Goal: Information Seeking & Learning: Find specific fact

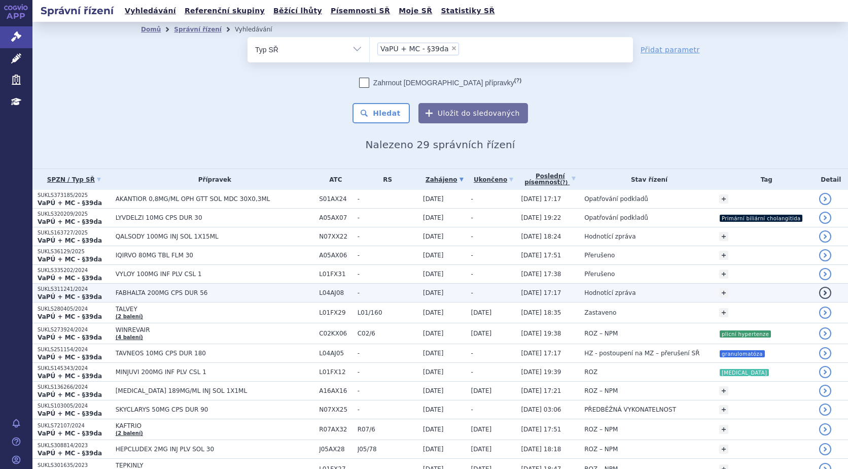
click at [78, 297] on strong "VaPÚ + MC - §39da" at bounding box center [70, 296] width 64 height 7
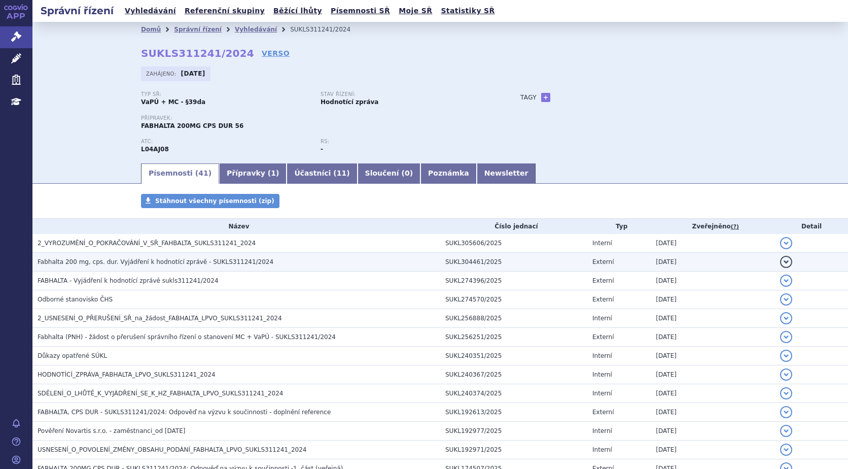
click at [134, 261] on span "Fabhalta 200 mg, cps. dur. Vyjádření k hodnotící zprávě - SUKLS311241/2024" at bounding box center [156, 261] width 236 height 7
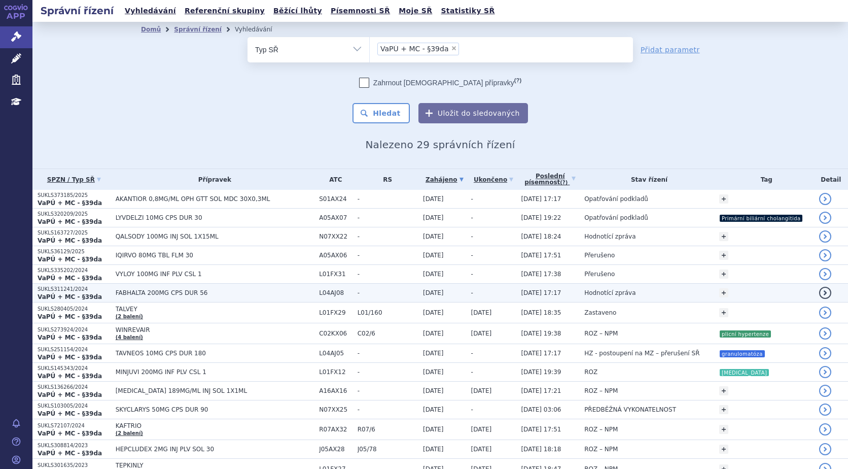
click at [59, 296] on strong "VaPÚ + MC - §39da" at bounding box center [70, 296] width 64 height 7
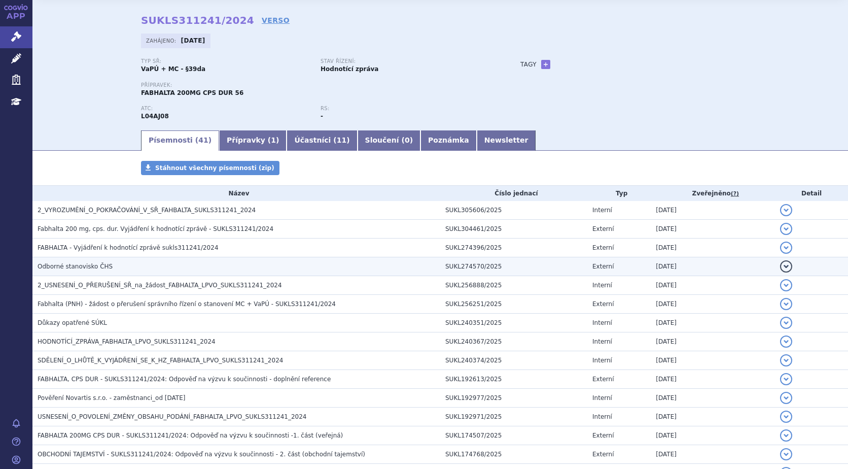
scroll to position [51, 0]
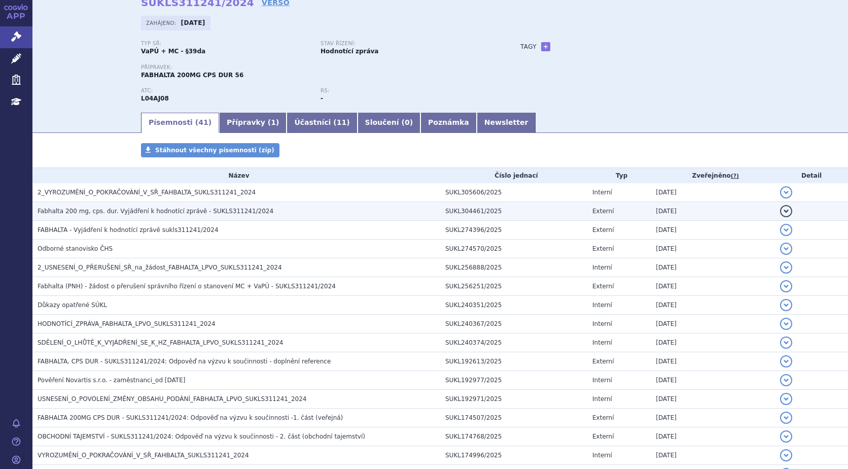
click at [114, 213] on span "Fabhalta 200 mg, cps. dur. Vyjádření k hodnotící zprávě - SUKLS311241/2024" at bounding box center [156, 210] width 236 height 7
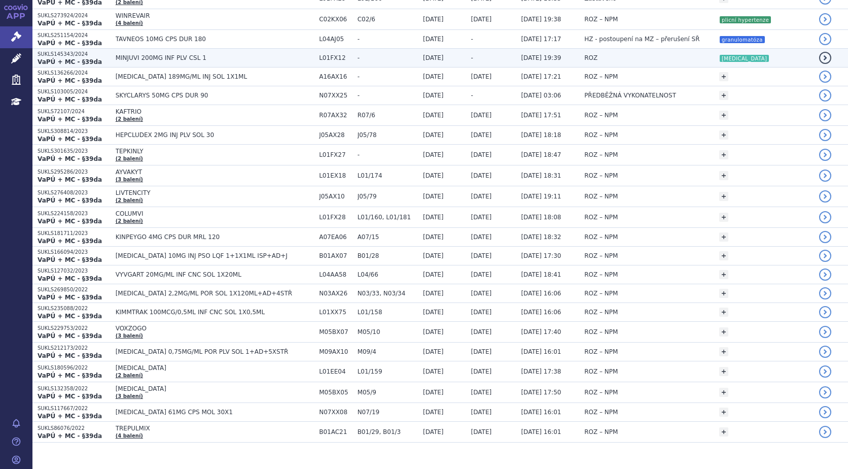
scroll to position [328, 0]
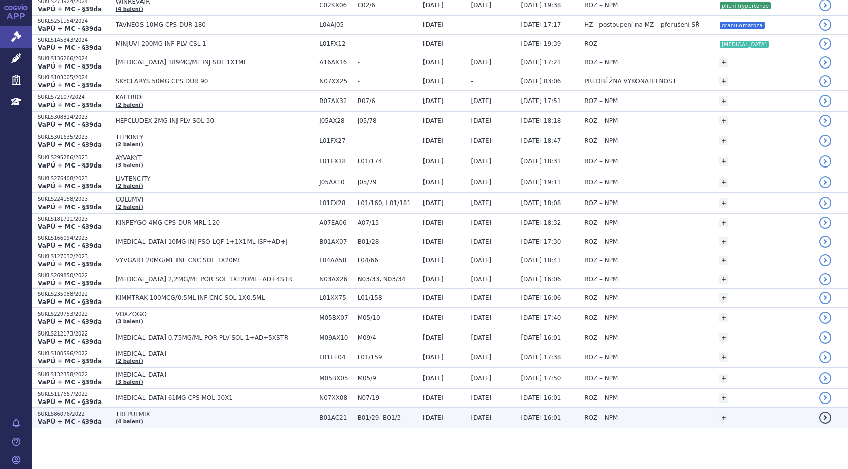
click at [73, 418] on strong "VaPÚ + MC - §39da" at bounding box center [70, 421] width 64 height 7
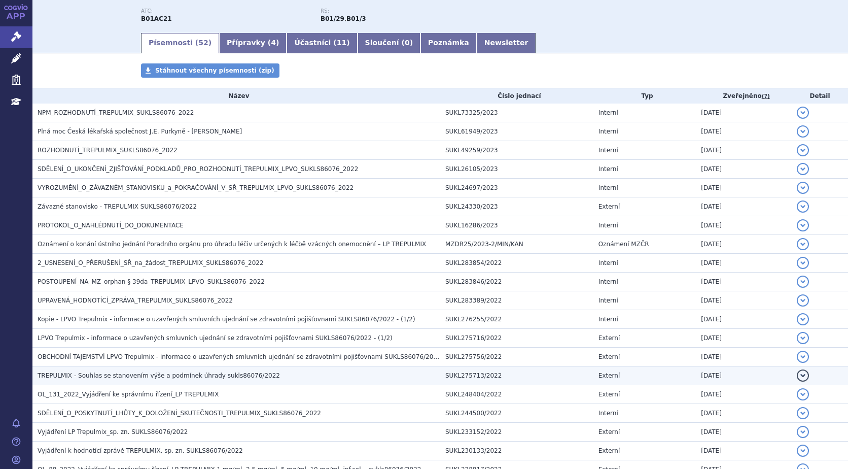
scroll to position [152, 0]
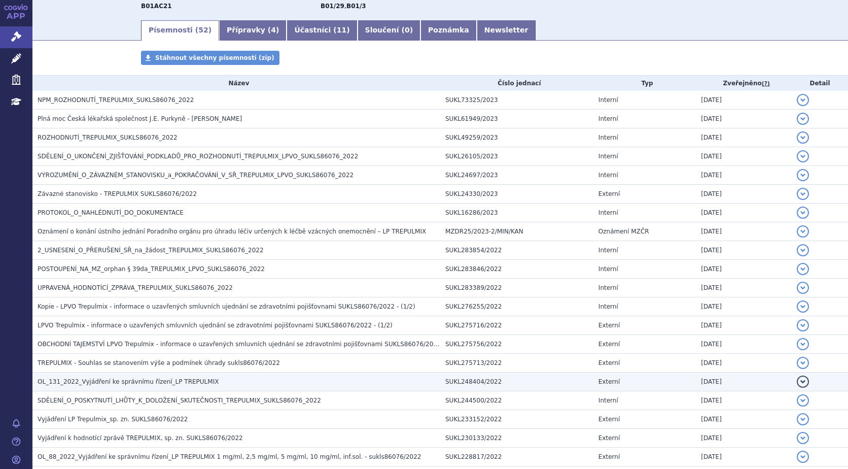
click at [87, 379] on span "OL_131_2022_Vyjádření ke správnímu řízení_LP TREPULMIX" at bounding box center [128, 381] width 181 height 7
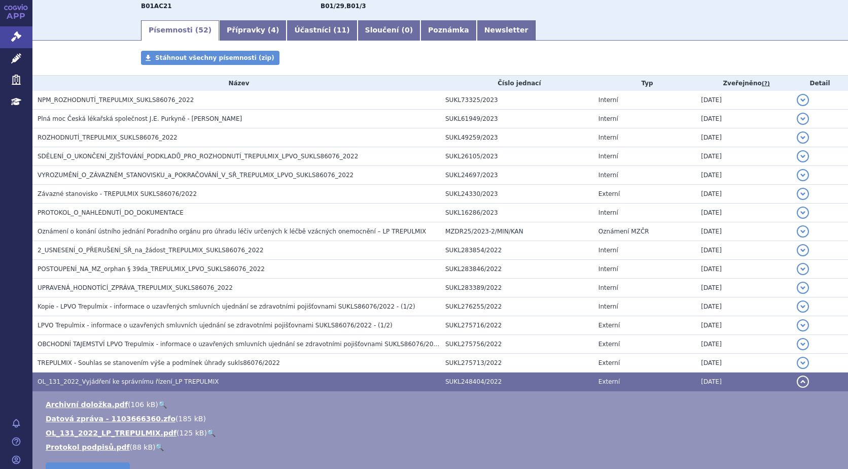
click at [207, 430] on link "🔍" at bounding box center [211, 433] width 9 height 8
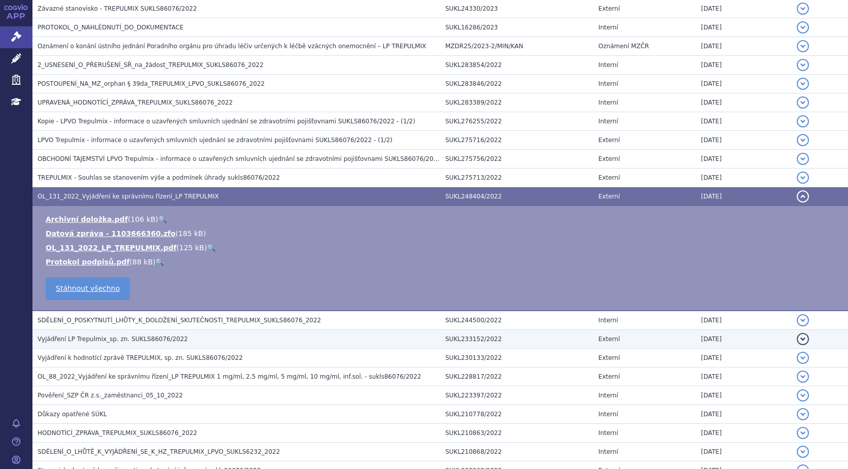
scroll to position [355, 0]
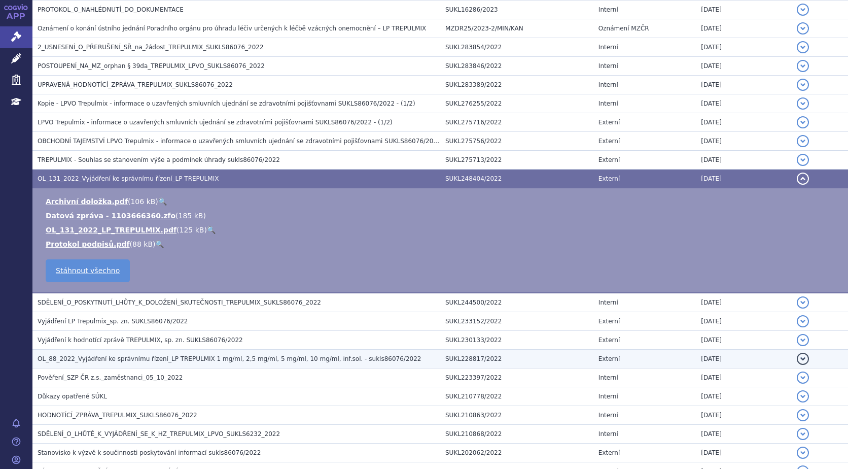
click at [98, 358] on span "OL_88_2022_Vyjádření ke správnímu řízení_LP TREPULMIX 1 mg/ml, 2,5 mg/ml, 5 mg/…" at bounding box center [229, 358] width 383 height 7
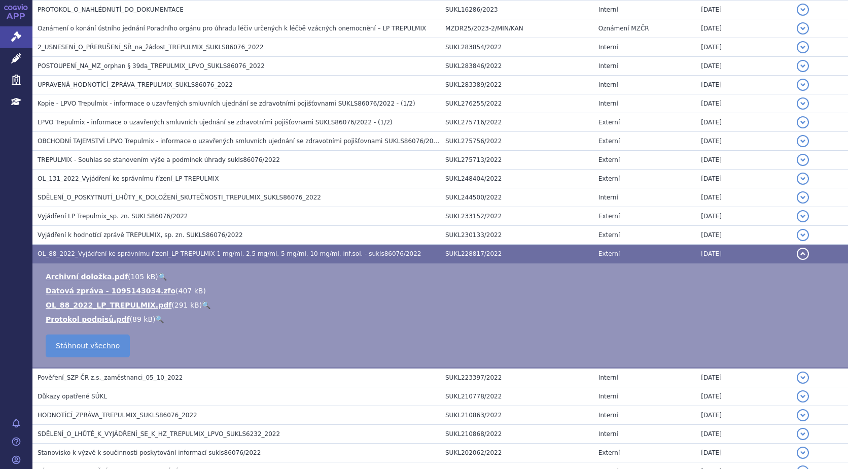
click at [202, 304] on link "🔍" at bounding box center [206, 305] width 9 height 8
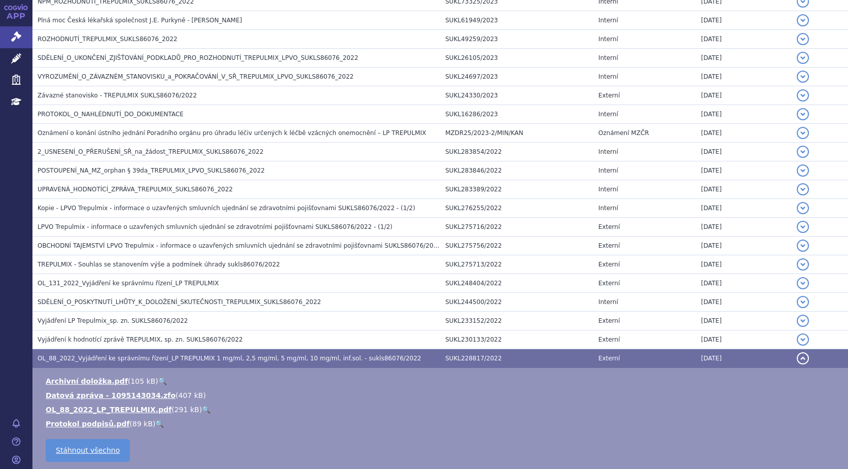
scroll to position [101, 0]
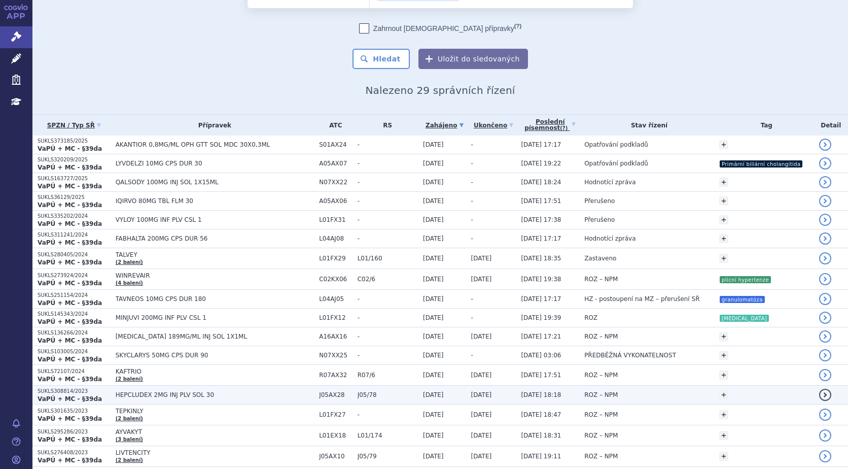
scroll to position [152, 0]
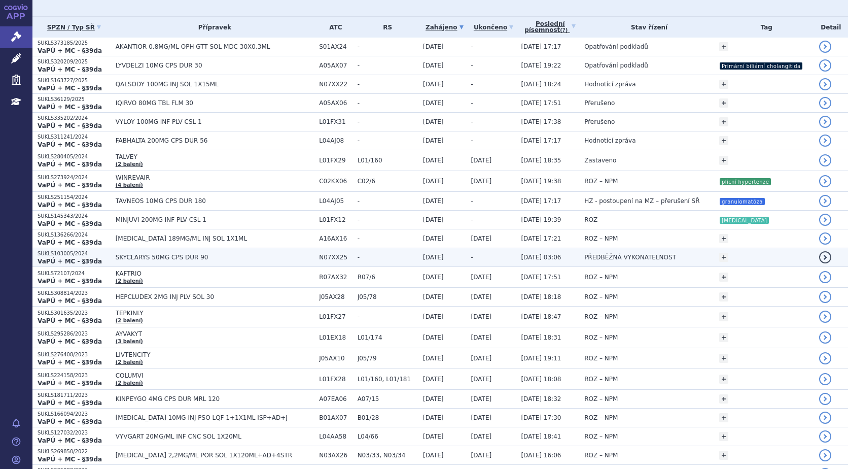
click at [126, 254] on span "SKYCLARYS 50MG CPS DUR 90" at bounding box center [215, 257] width 199 height 7
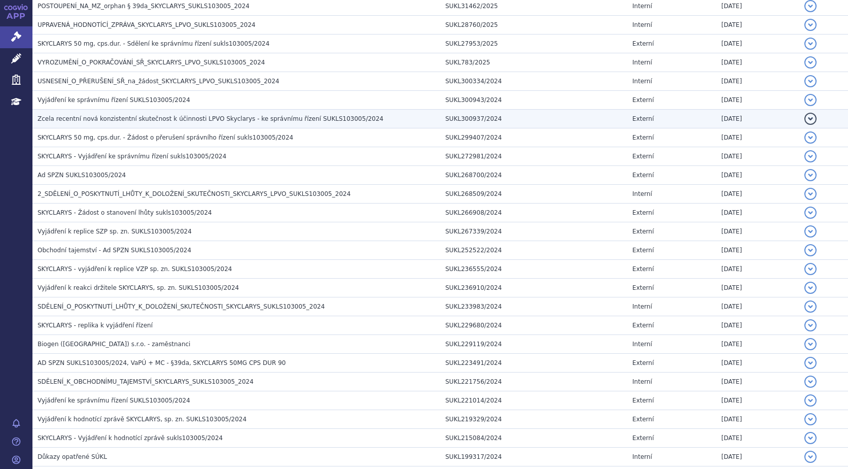
scroll to position [507, 0]
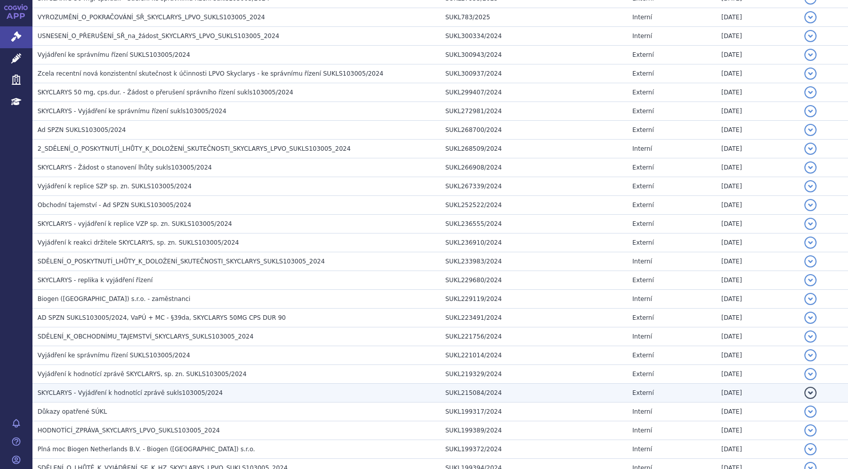
click at [90, 394] on span "SKYCLARYS - Vyjádření k hodnotící zprávě sukls103005/2024" at bounding box center [130, 392] width 185 height 7
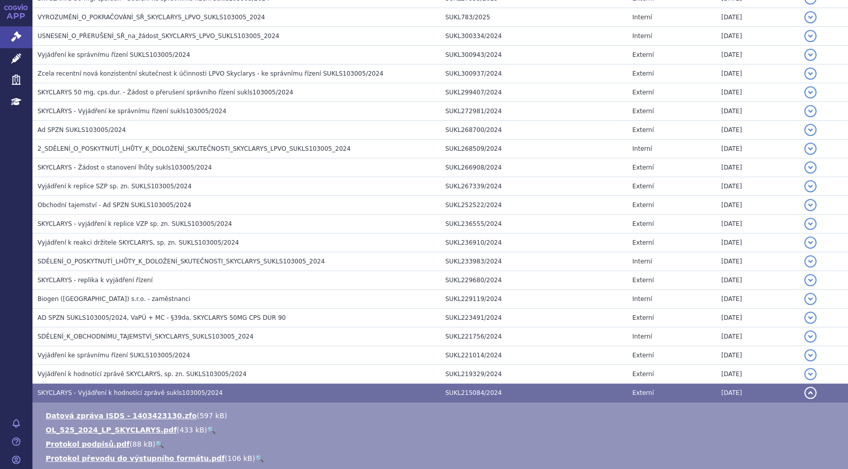
click at [207, 428] on link "🔍" at bounding box center [211, 429] width 9 height 8
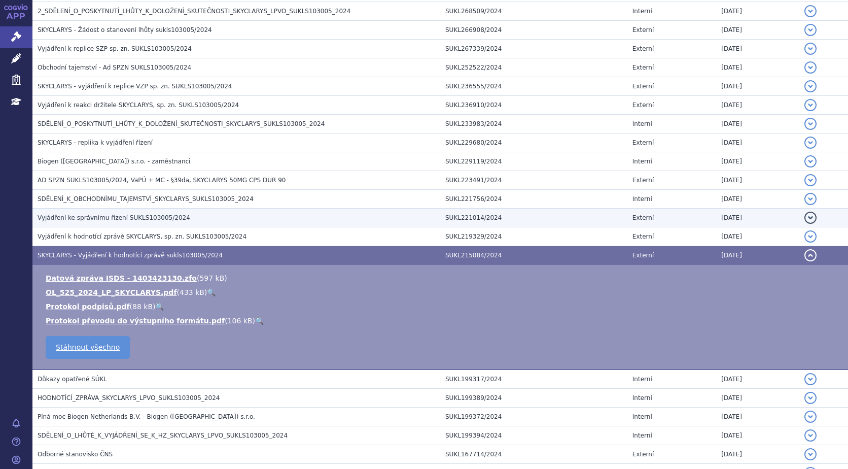
scroll to position [710, 0]
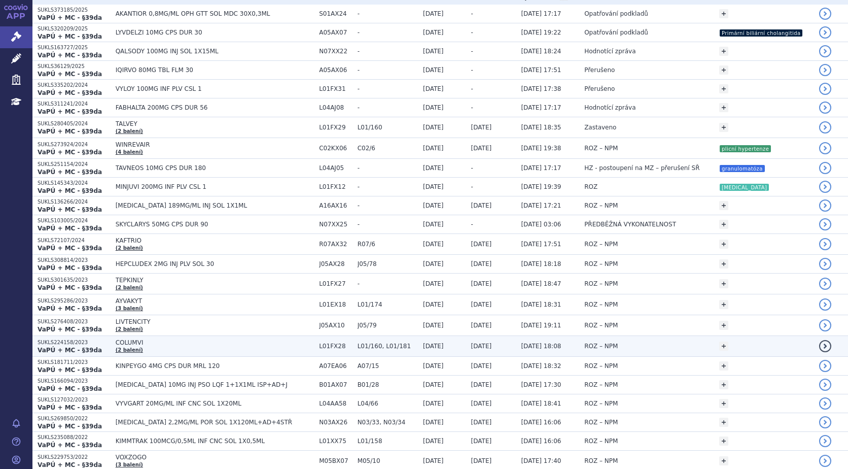
scroll to position [203, 0]
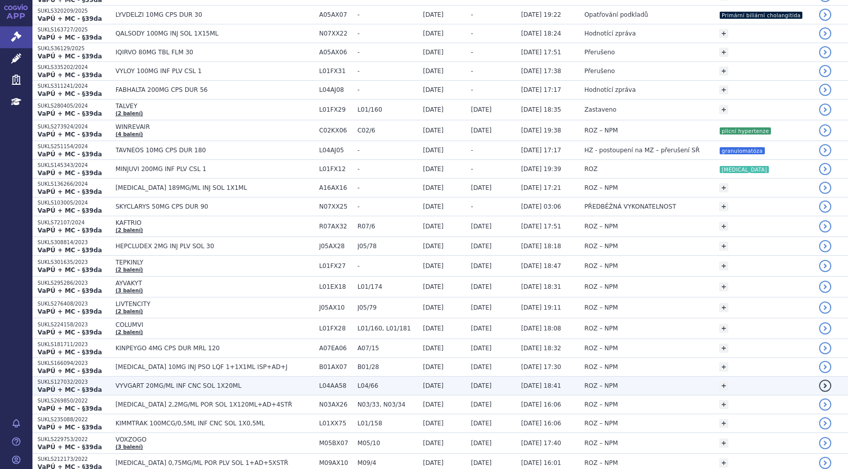
click at [71, 388] on strong "VaPÚ + MC - §39da" at bounding box center [70, 389] width 64 height 7
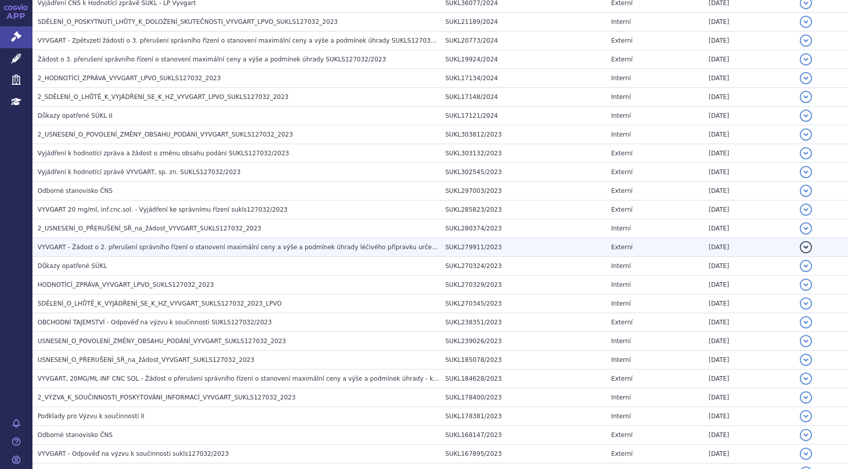
scroll to position [964, 0]
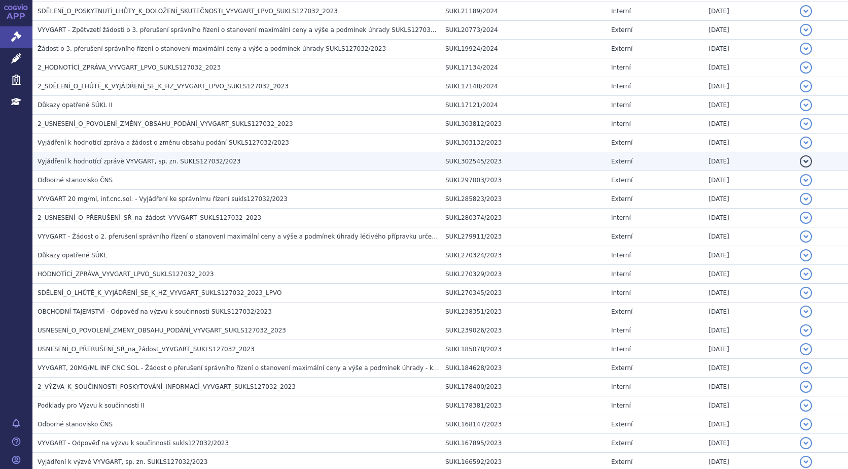
click at [121, 165] on span "Vyjádření k hodnotící zprávě VYVGART, sp. zn. SUKLS127032/2023" at bounding box center [139, 161] width 203 height 7
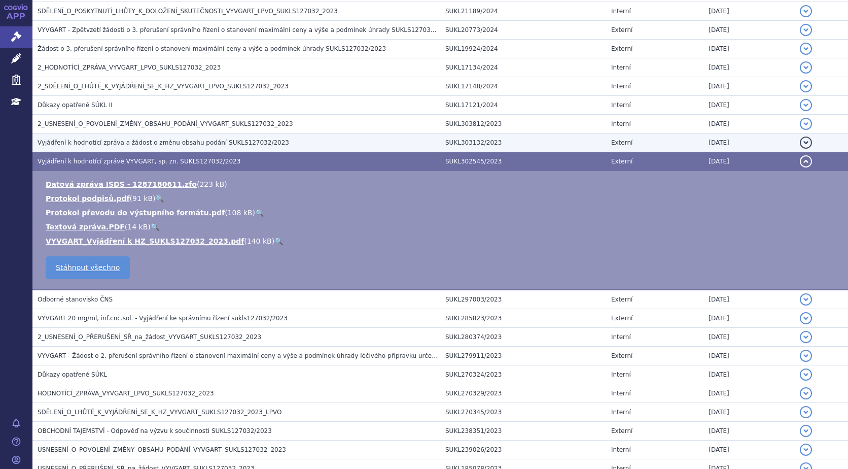
click at [120, 143] on span "Vyjádření k hodnotící zpráva a žádost o změnu obsahu podání SUKLS127032/2023" at bounding box center [164, 142] width 252 height 7
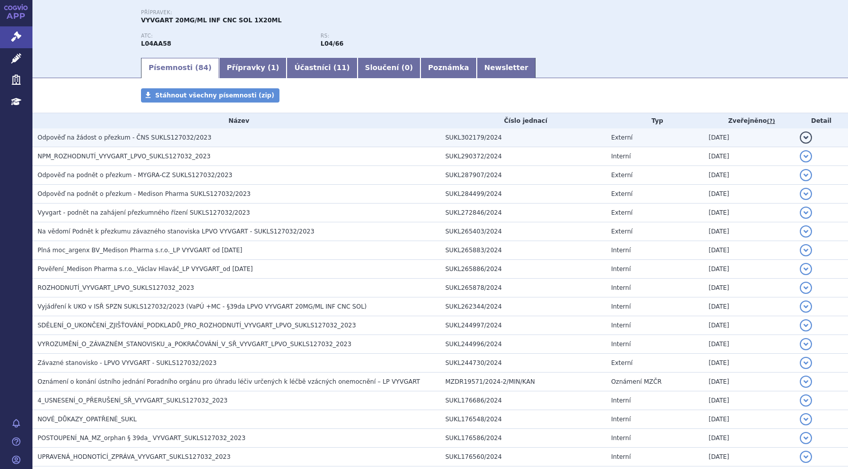
scroll to position [0, 0]
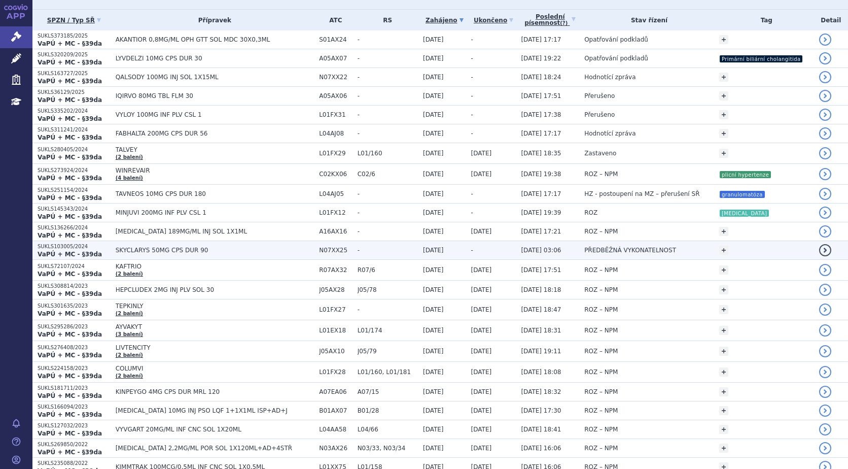
scroll to position [125, 0]
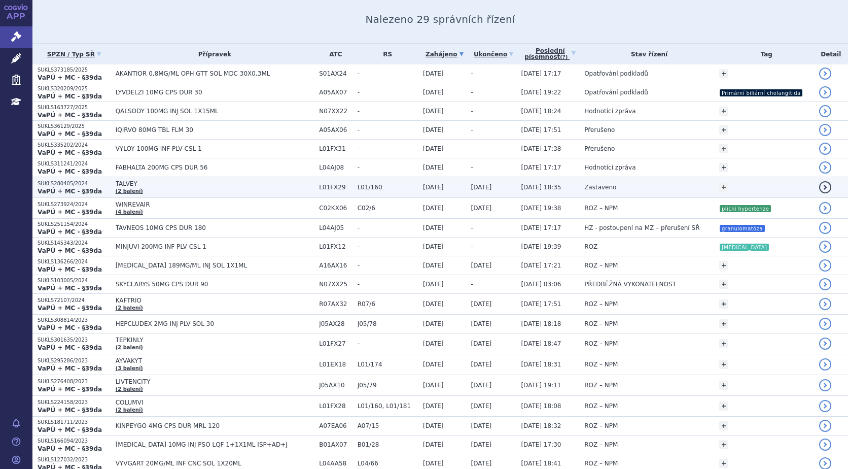
click at [73, 185] on p "SUKLS280405/2024" at bounding box center [74, 183] width 73 height 7
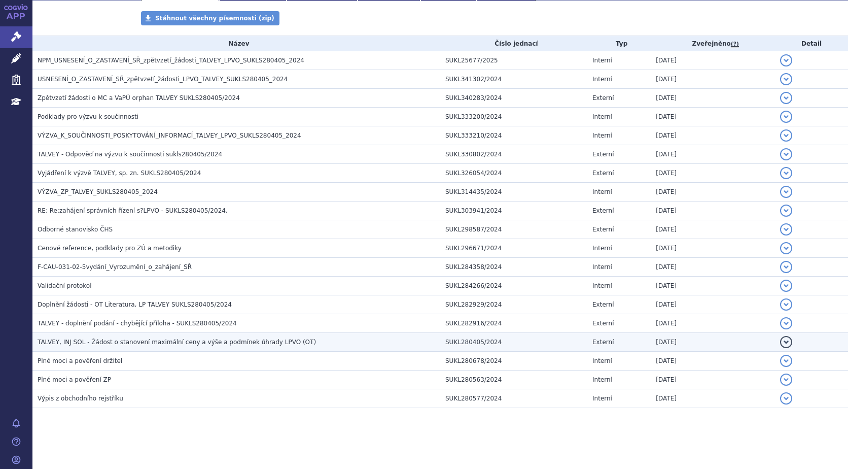
scroll to position [141, 0]
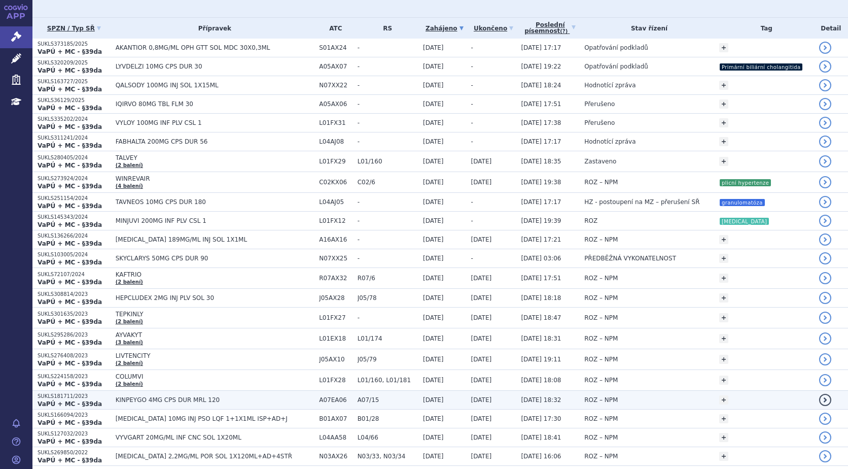
scroll to position [152, 0]
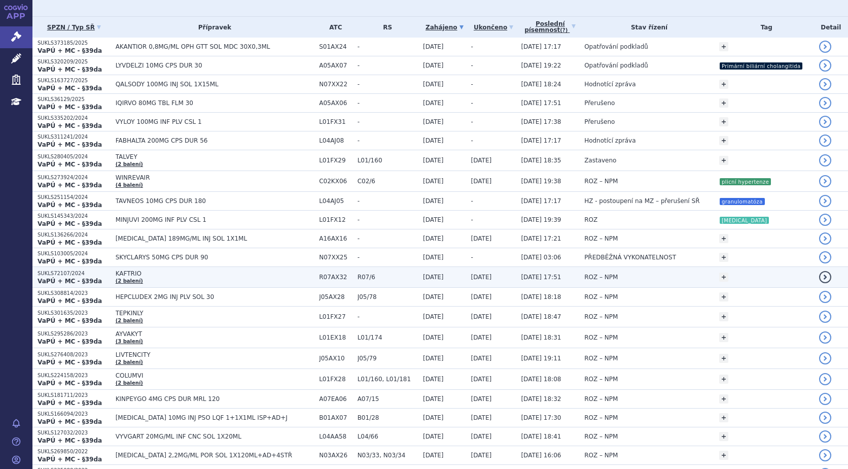
click at [69, 283] on strong "VaPÚ + MC - §39da" at bounding box center [70, 280] width 64 height 7
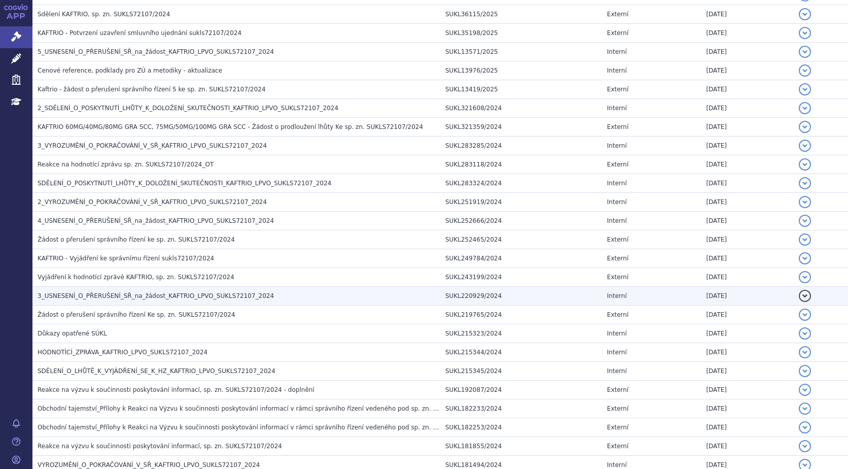
scroll to position [913, 0]
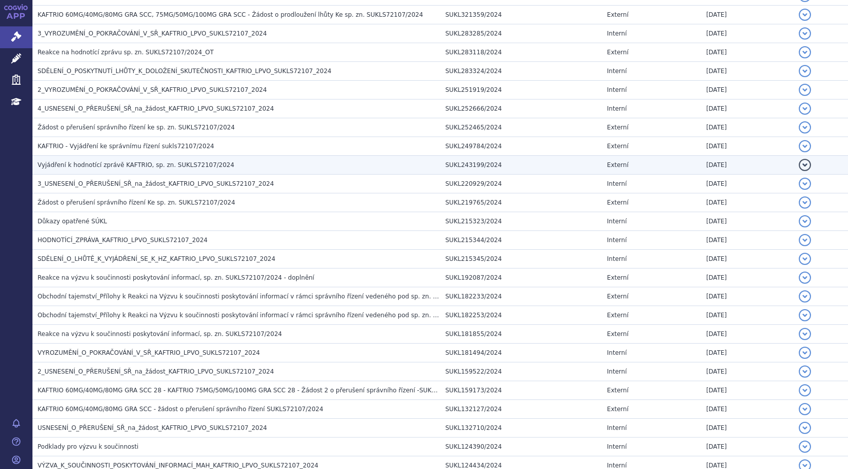
click at [100, 163] on span "Vyjádření k hodnotící zprávě KAFTRIO, sp. zn. SUKLS72107/2024" at bounding box center [136, 164] width 197 height 7
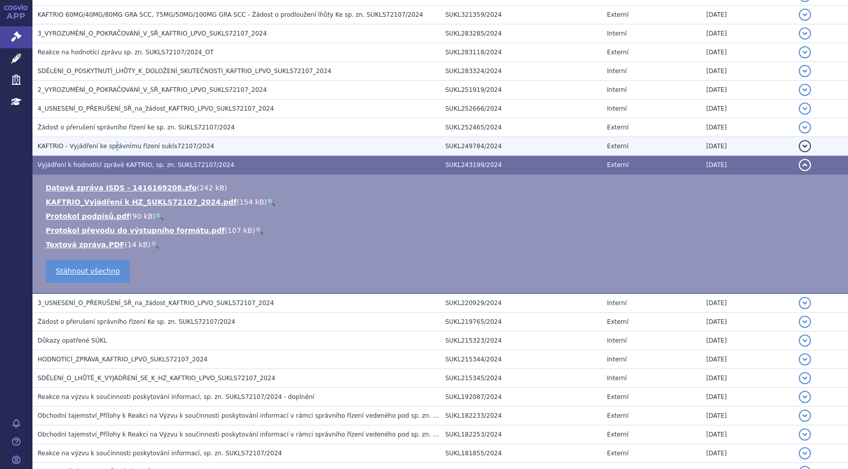
click at [110, 143] on span "KAFTRIO - Vyjádření ke správnímu řízení sukls72107/2024" at bounding box center [126, 146] width 176 height 7
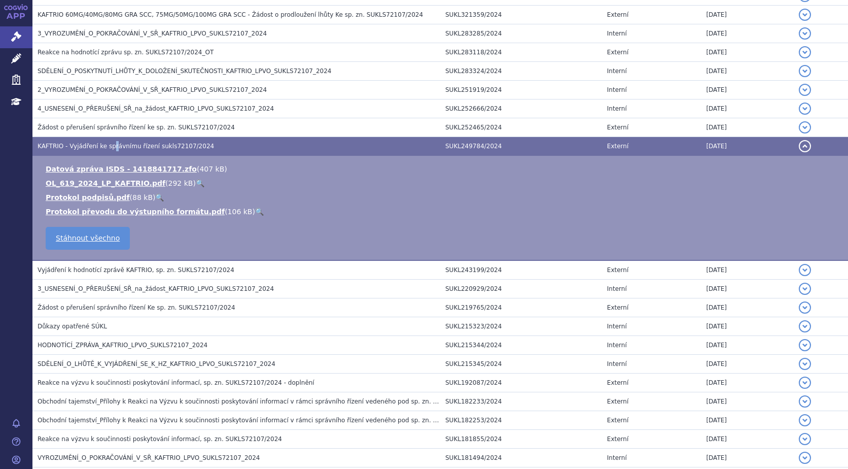
drag, startPoint x: 110, startPoint y: 143, endPoint x: 177, endPoint y: 184, distance: 79.4
click at [196, 184] on link "🔍" at bounding box center [200, 183] width 9 height 8
